Goal: Task Accomplishment & Management: Manage account settings

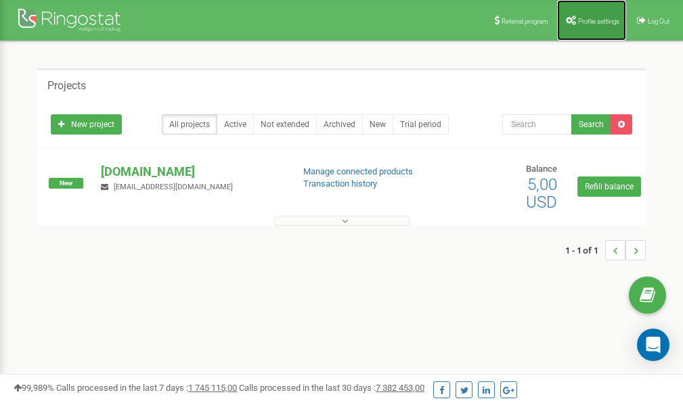
click at [601, 18] on span "Profile settings" at bounding box center [598, 21] width 41 height 7
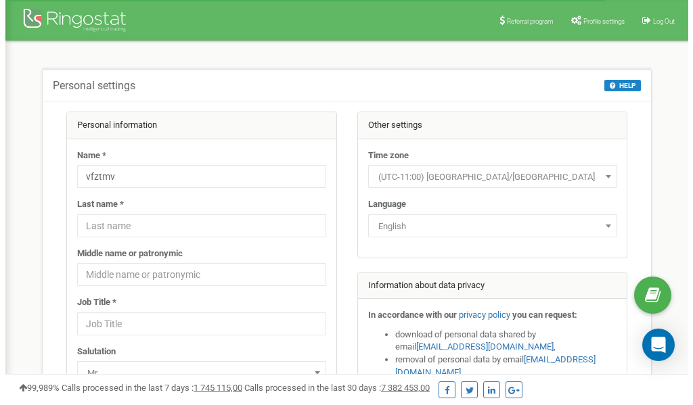
scroll to position [68, 0]
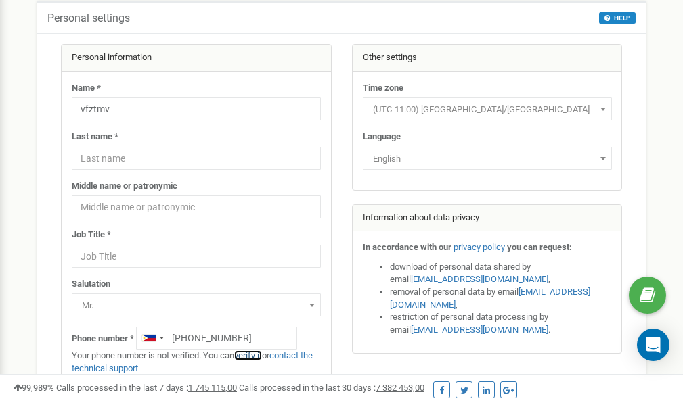
click at [251, 357] on link "verify it" at bounding box center [248, 355] width 28 height 10
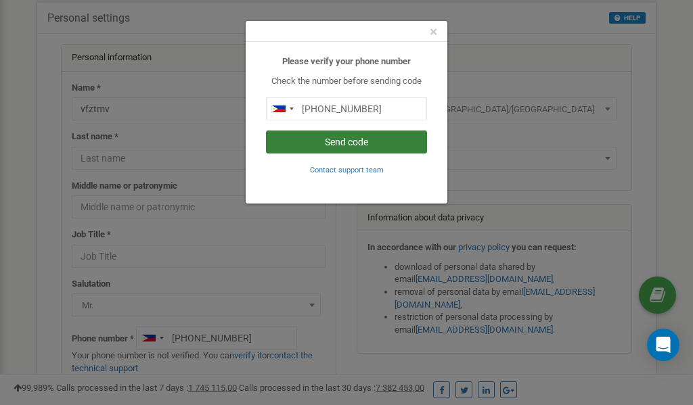
click at [350, 142] on button "Send code" at bounding box center [346, 142] width 161 height 23
